Goal: Information Seeking & Learning: Understand process/instructions

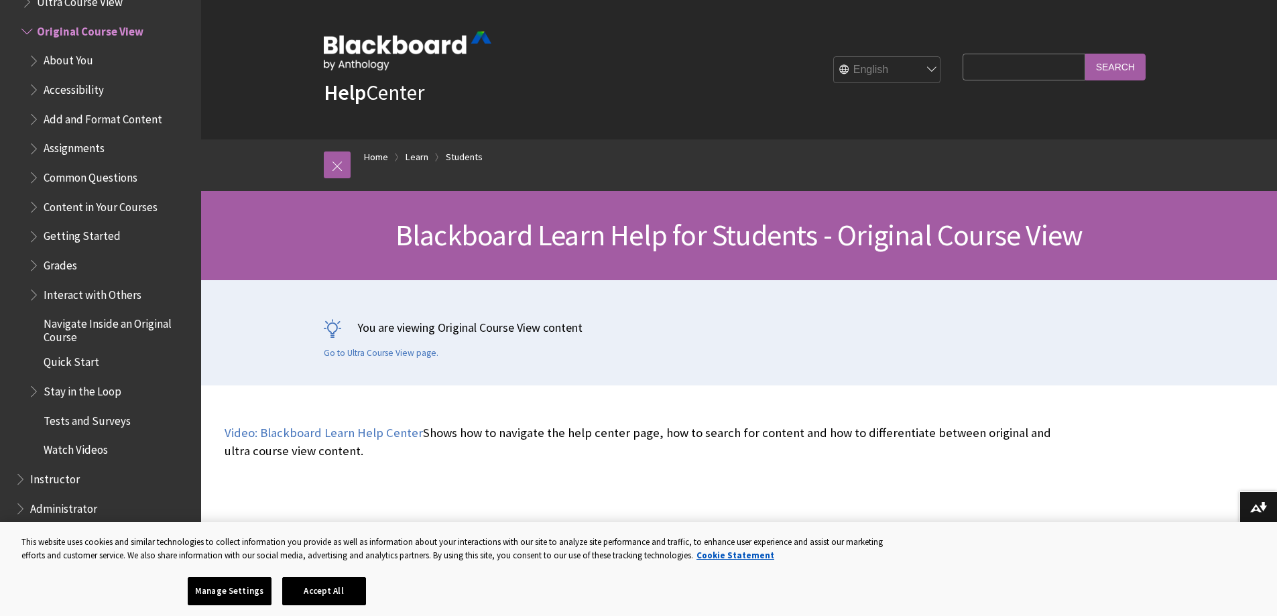
click at [62, 261] on span "Grades" at bounding box center [61, 263] width 34 height 18
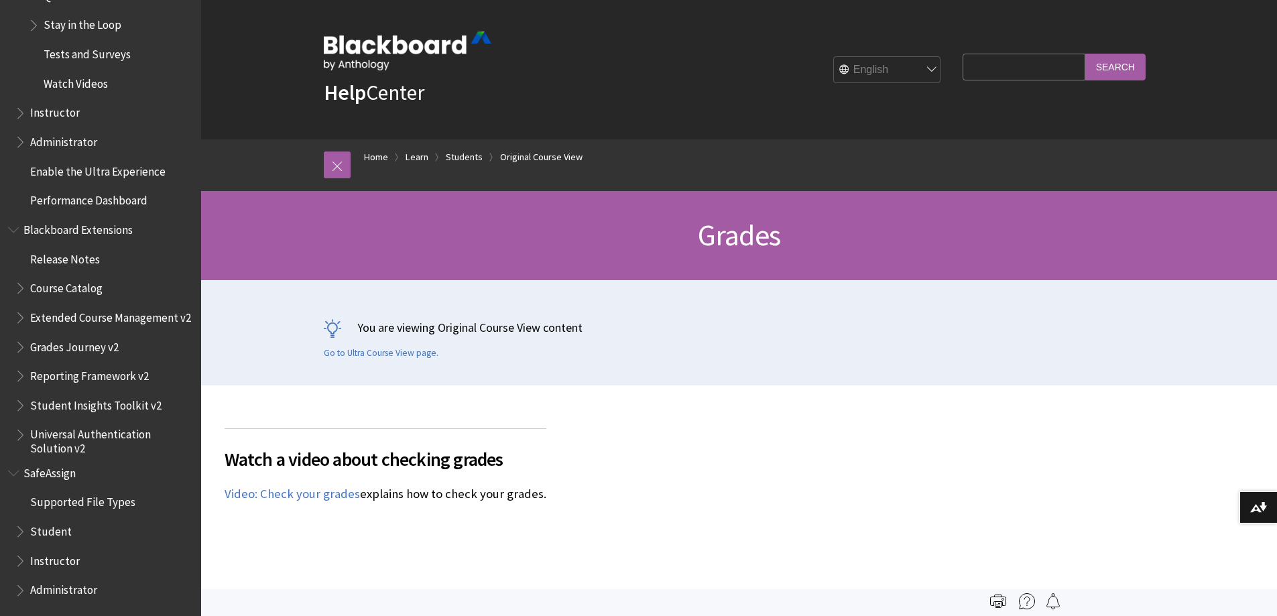
click at [1028, 66] on input "Search Query" at bounding box center [1023, 67] width 122 height 26
type input "how do i retake a test"
click at [1085, 54] on input "Search" at bounding box center [1115, 67] width 60 height 26
click at [1132, 64] on input "Search" at bounding box center [1115, 67] width 60 height 26
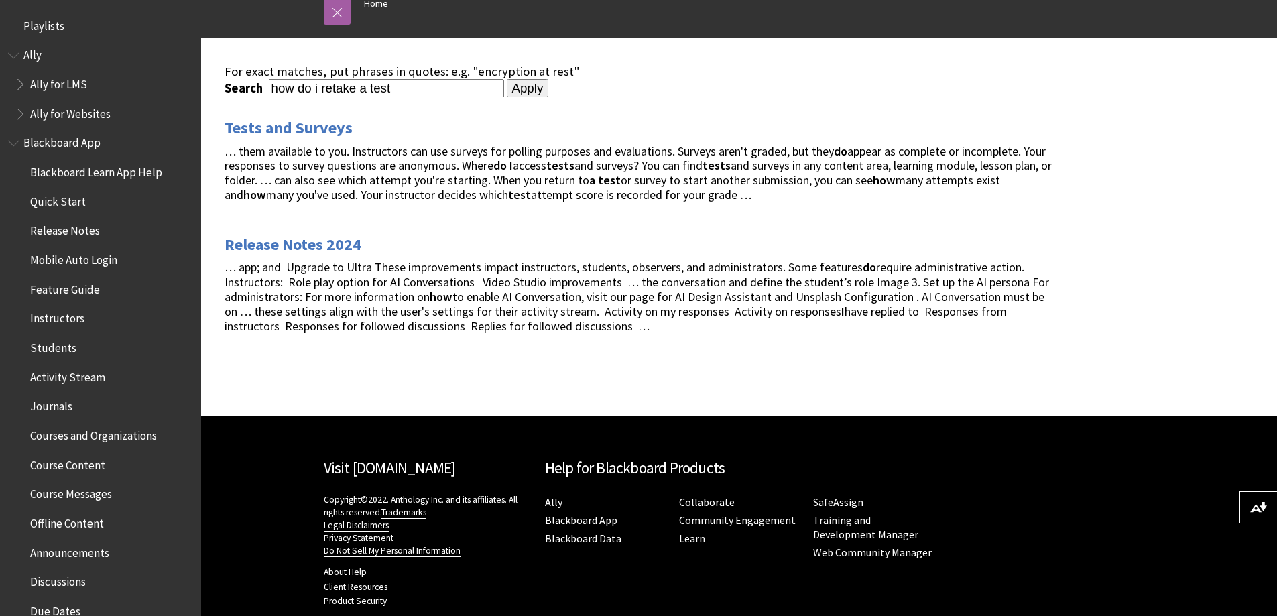
scroll to position [200, 0]
